Goal: Task Accomplishment & Management: Manage account settings

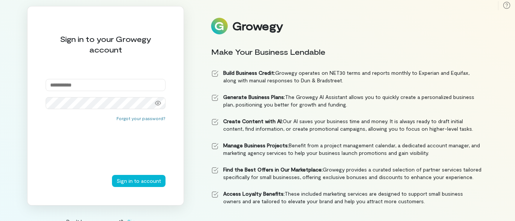
click at [123, 78] on div "Sign in to your Growegy account Forgot your password? Sign in to account" at bounding box center [105, 105] width 157 height 199
click at [123, 84] on input "email" at bounding box center [106, 85] width 120 height 12
type input "**********"
click at [158, 104] on icon at bounding box center [158, 103] width 6 height 5
click at [135, 193] on div "**********" at bounding box center [105, 105] width 157 height 199
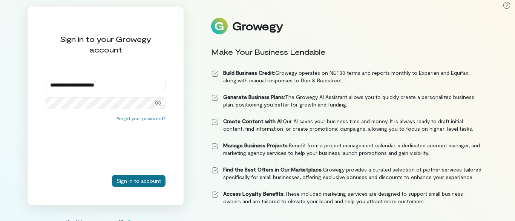
click at [133, 184] on button "Sign in to account" at bounding box center [139, 181] width 54 height 12
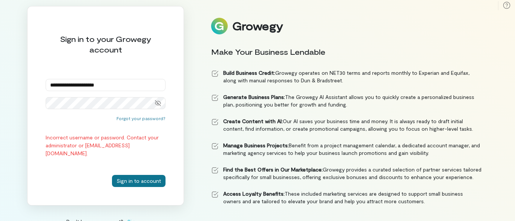
click at [118, 180] on button "Sign in to account" at bounding box center [139, 181] width 54 height 12
click at [137, 178] on button "Sign in to account" at bounding box center [139, 181] width 54 height 12
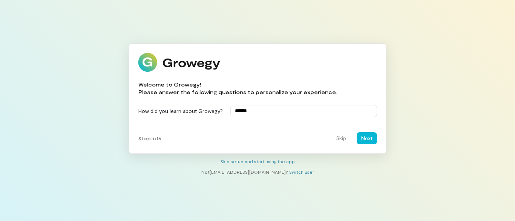
type input "******"
click at [368, 139] on button "Next" at bounding box center [367, 138] width 20 height 12
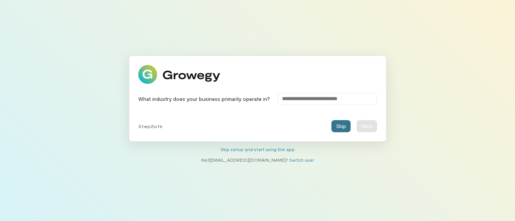
click at [340, 129] on button "Skip" at bounding box center [340, 126] width 19 height 12
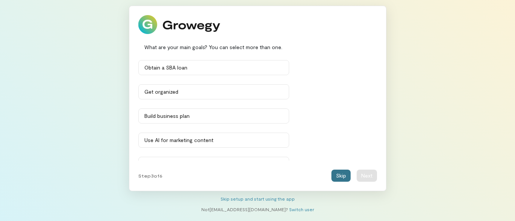
click at [336, 176] on button "Skip" at bounding box center [340, 175] width 19 height 12
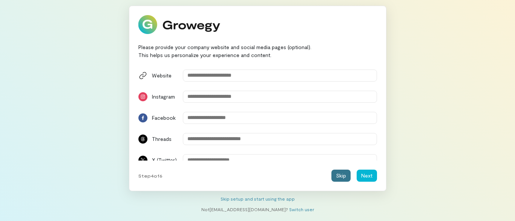
click at [339, 177] on button "Skip" at bounding box center [340, 175] width 19 height 12
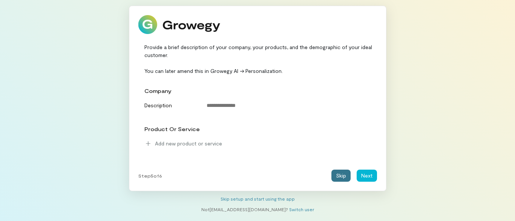
click at [339, 174] on button "Skip" at bounding box center [340, 175] width 19 height 12
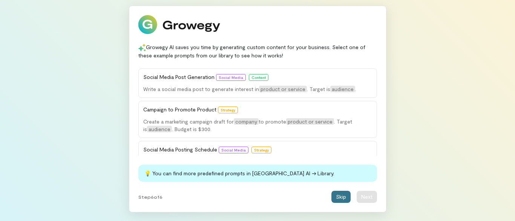
click at [343, 198] on button "Skip" at bounding box center [340, 196] width 19 height 12
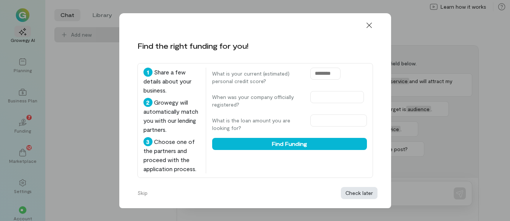
click at [353, 187] on button "Check later" at bounding box center [359, 193] width 37 height 12
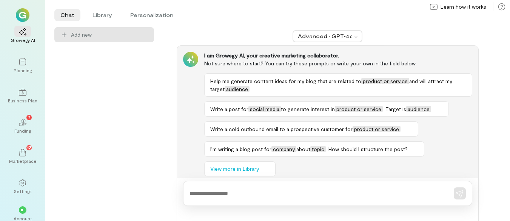
click at [21, 212] on span "**" at bounding box center [22, 209] width 5 height 5
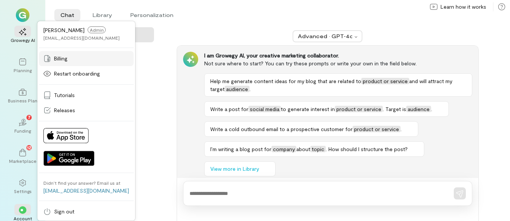
click at [60, 58] on span "Billing" at bounding box center [61, 59] width 14 height 8
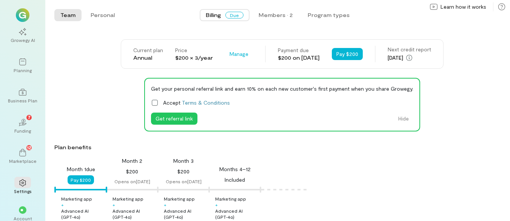
click at [128, 107] on div "Get your personal referral link and earn 10% on each new customer's first payme…" at bounding box center [281, 105] width 455 height 54
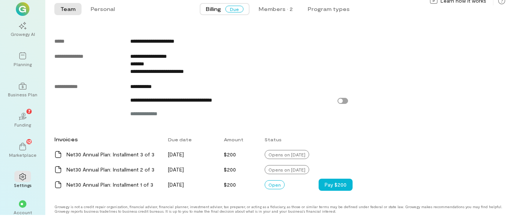
scroll to position [6, 0]
click at [339, 180] on button "Pay $200" at bounding box center [335, 184] width 34 height 12
